Goal: Check status: Check status

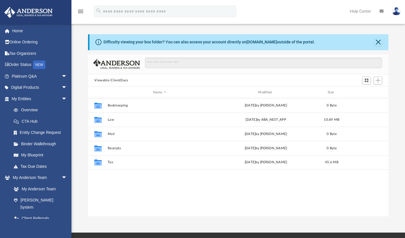
scroll to position [125, 295]
click at [27, 12] on img at bounding box center [29, 12] width 52 height 11
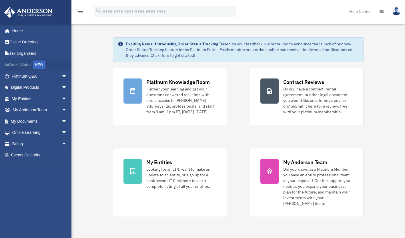
click at [28, 63] on link "Order Status NEW" at bounding box center [40, 65] width 72 height 12
